Goal: Information Seeking & Learning: Compare options

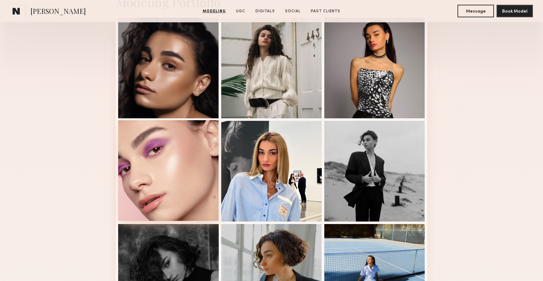
scroll to position [168, 0]
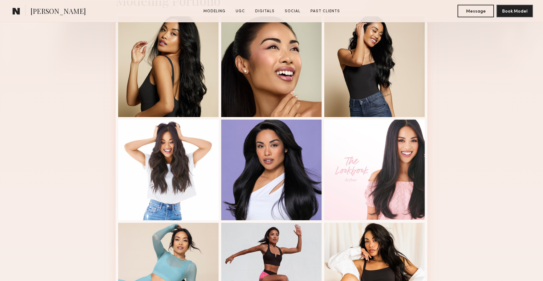
scroll to position [176, 0]
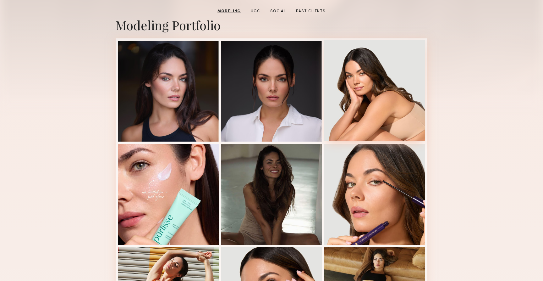
scroll to position [148, 0]
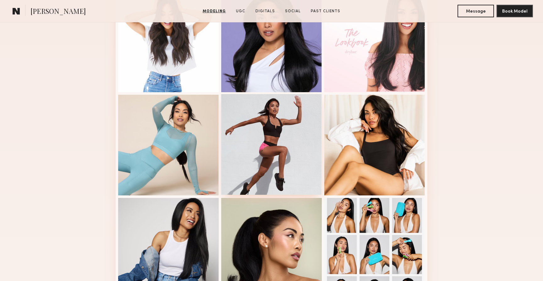
scroll to position [91, 0]
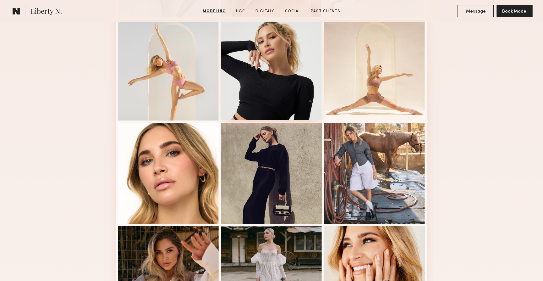
scroll to position [401, 0]
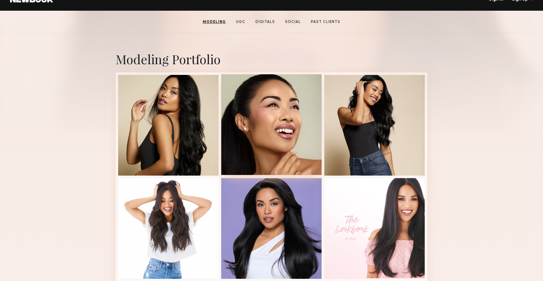
scroll to position [111, 0]
